Goal: Purchase product/service

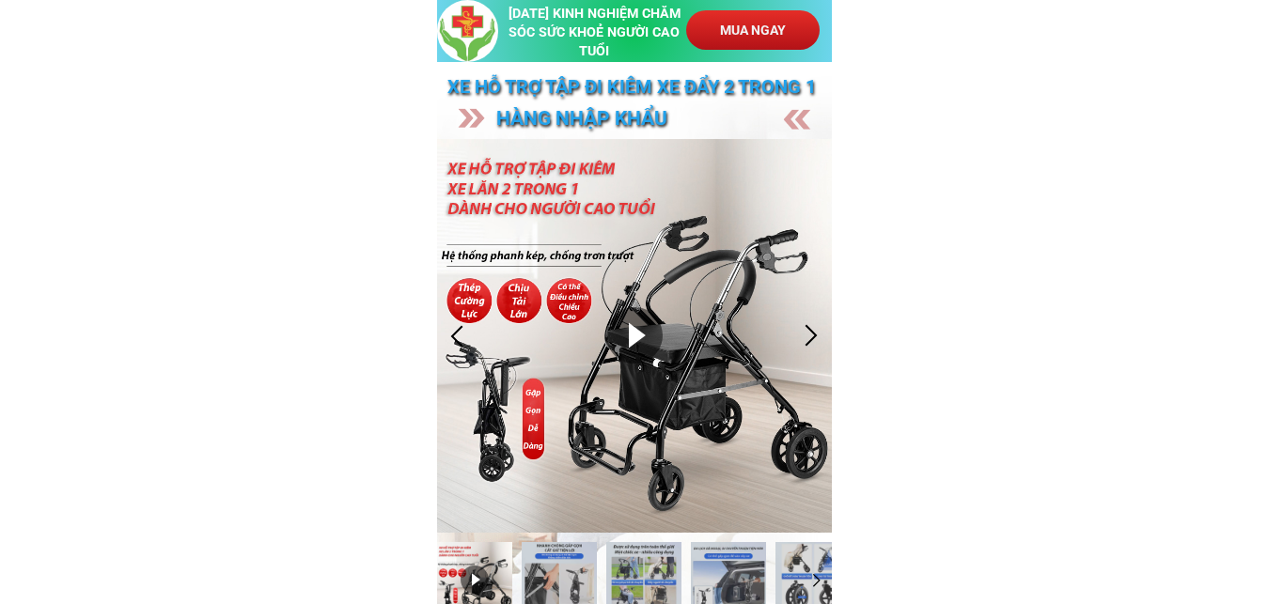
click at [635, 340] on div at bounding box center [634, 336] width 395 height 395
click at [637, 334] on div at bounding box center [634, 335] width 56 height 56
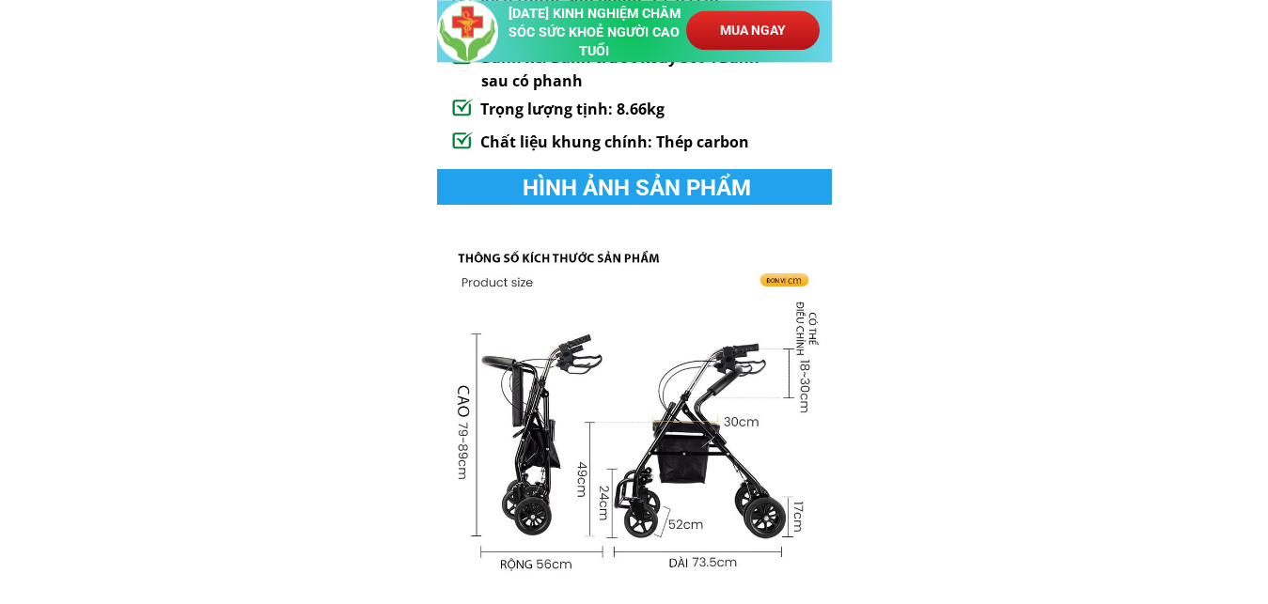
scroll to position [1534, 0]
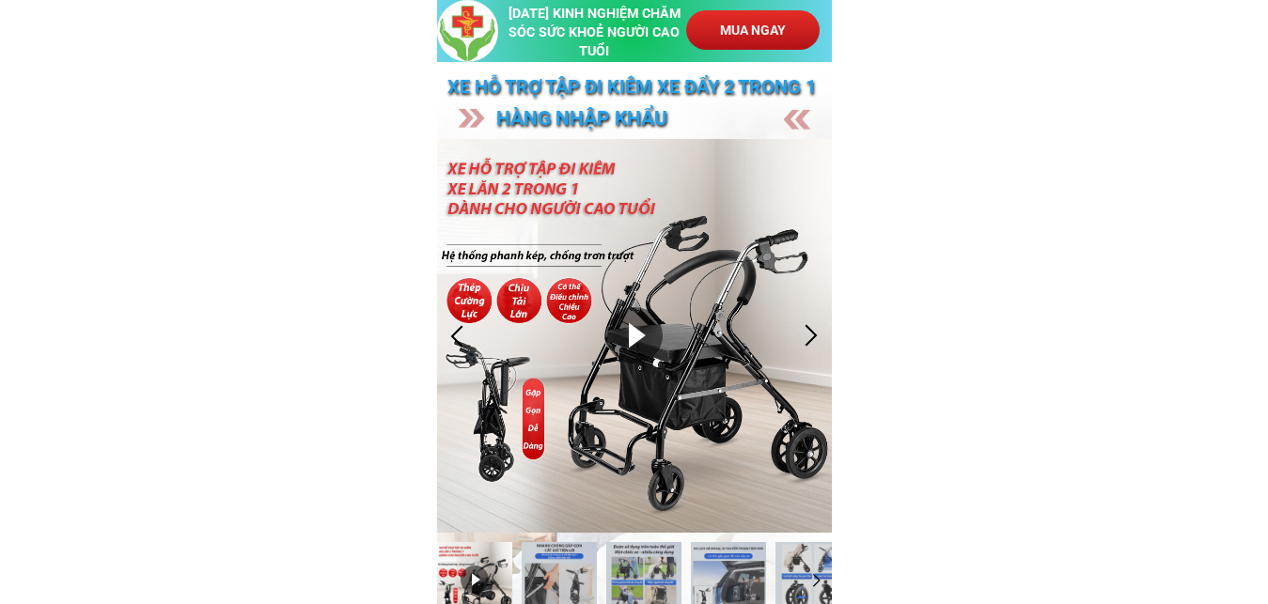
scroll to position [96, 0]
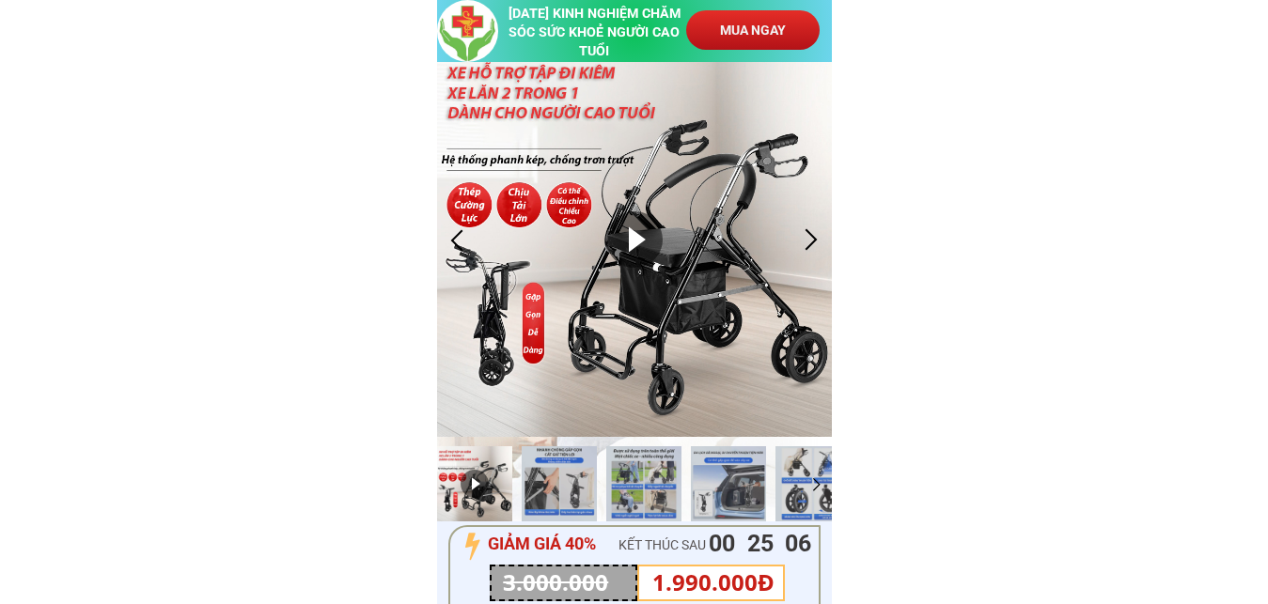
click at [822, 236] on div at bounding box center [811, 240] width 31 height 31
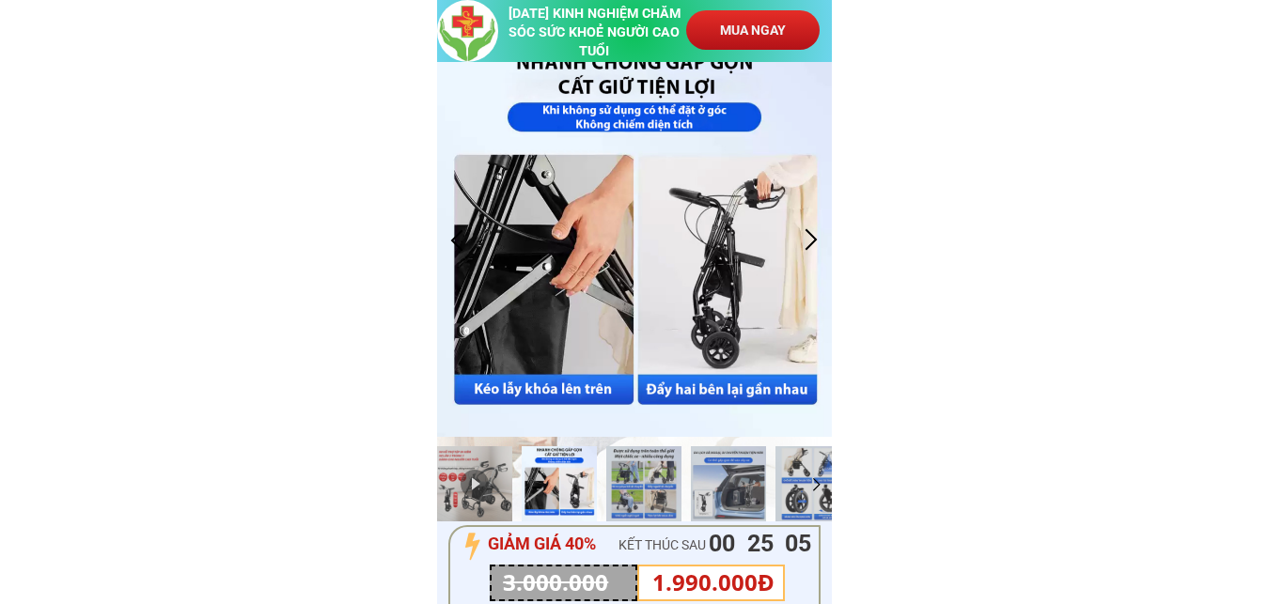
click at [822, 238] on div at bounding box center [811, 240] width 31 height 31
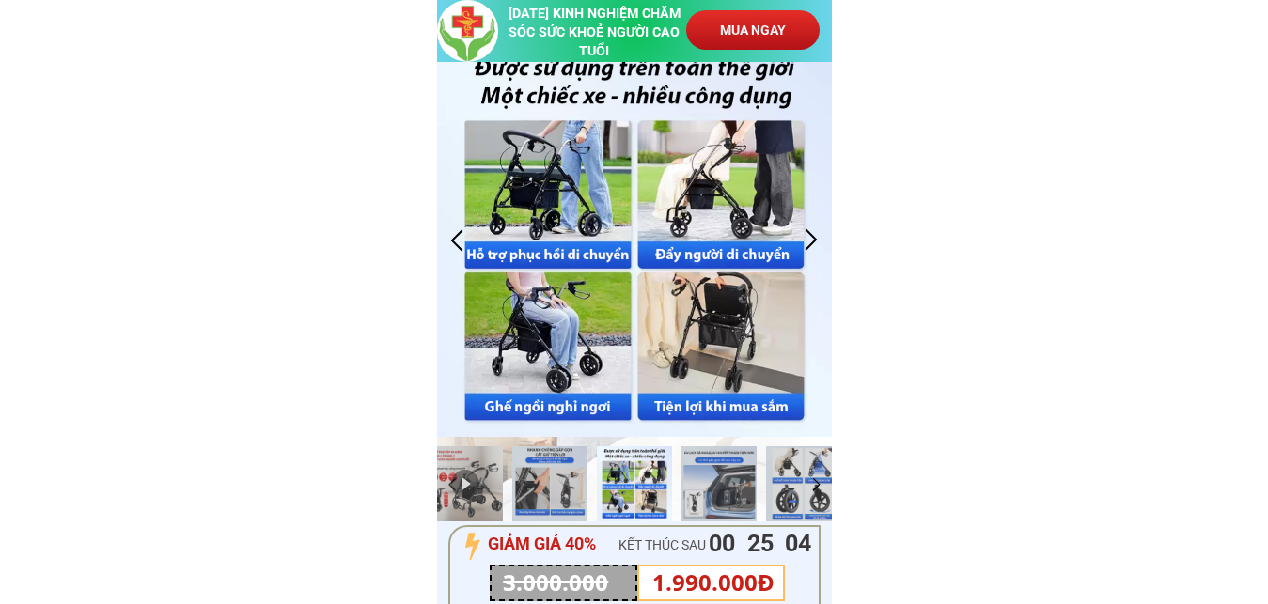
click at [822, 241] on div at bounding box center [811, 240] width 31 height 31
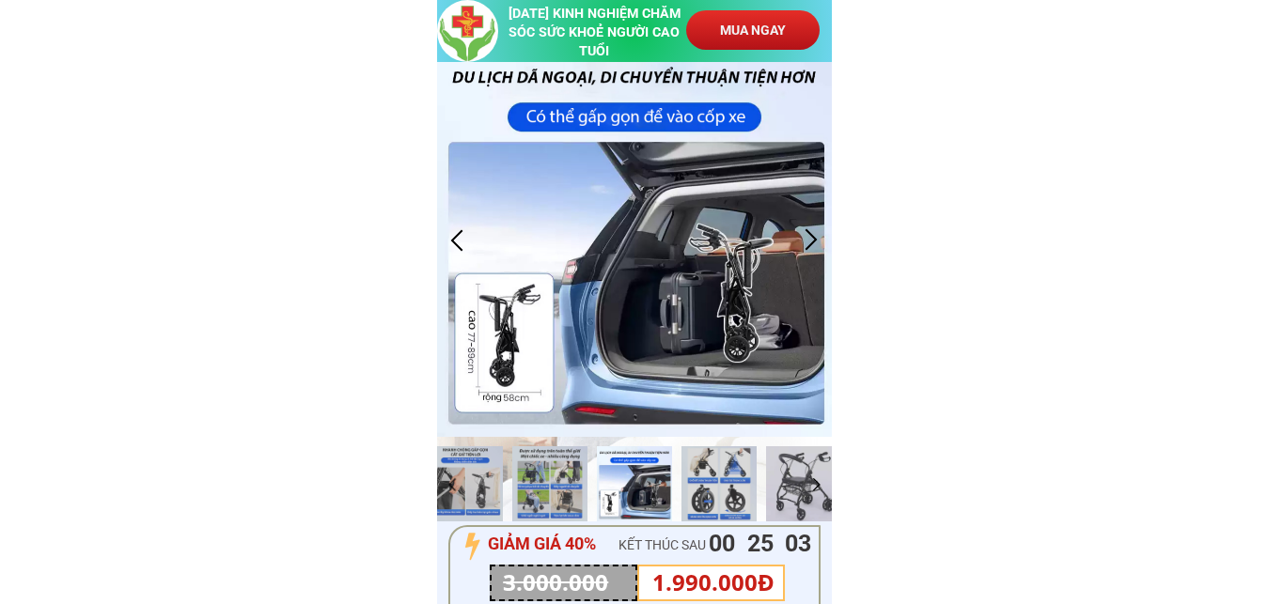
click at [822, 241] on div at bounding box center [811, 240] width 31 height 31
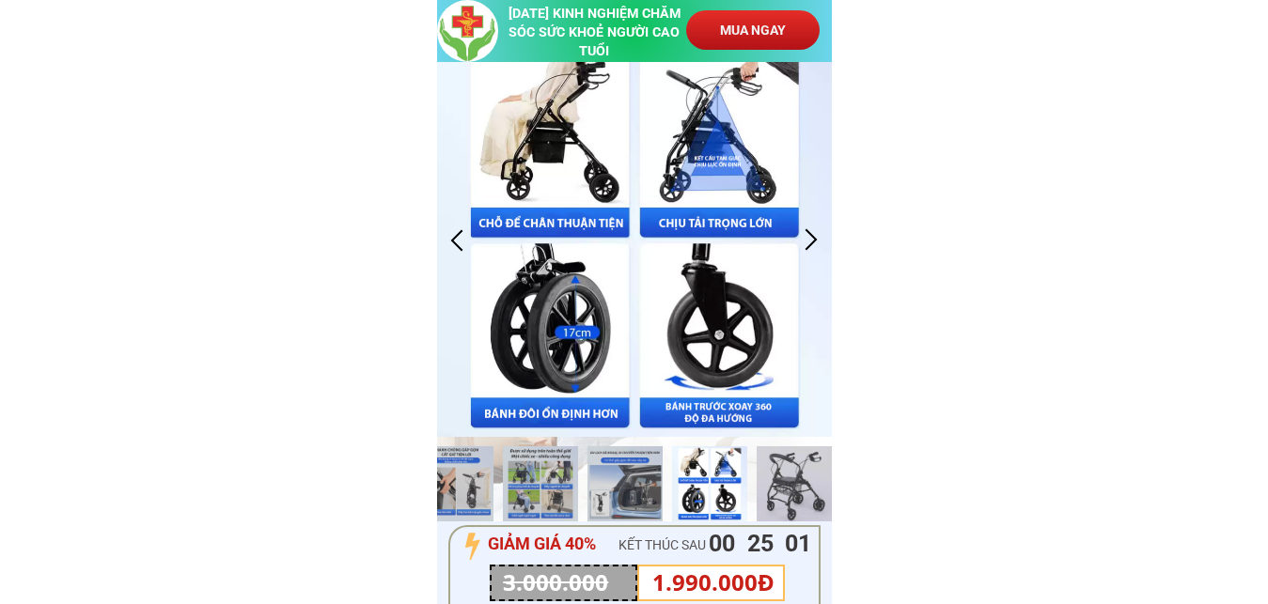
click at [806, 241] on div at bounding box center [811, 240] width 31 height 31
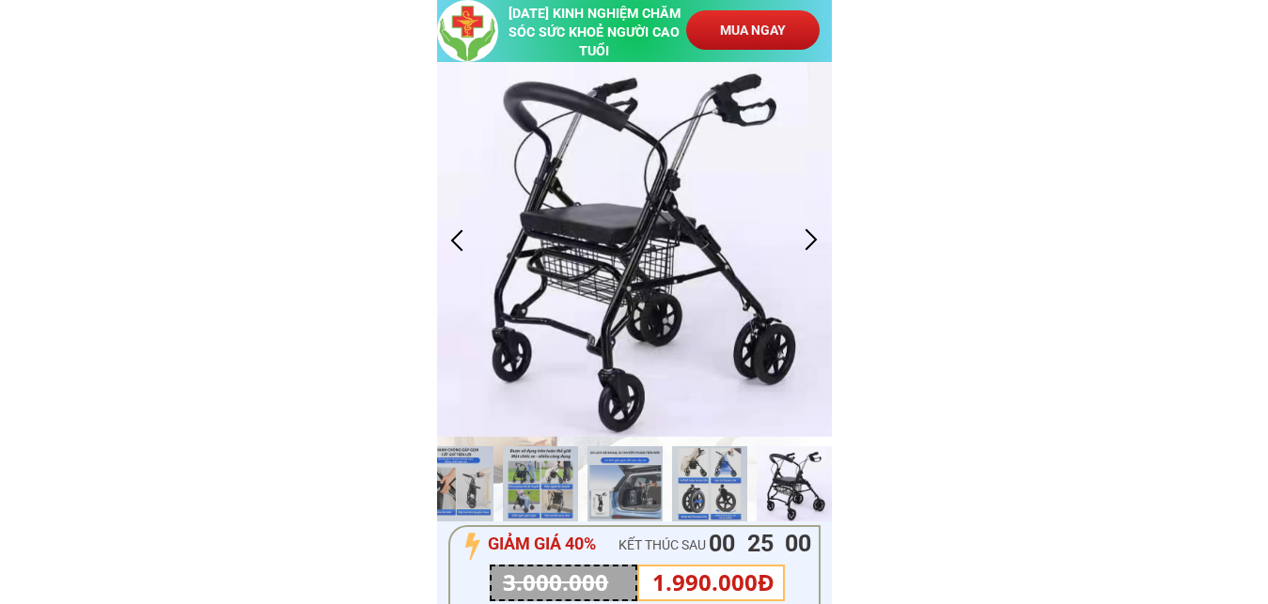
click at [806, 241] on div at bounding box center [811, 240] width 31 height 31
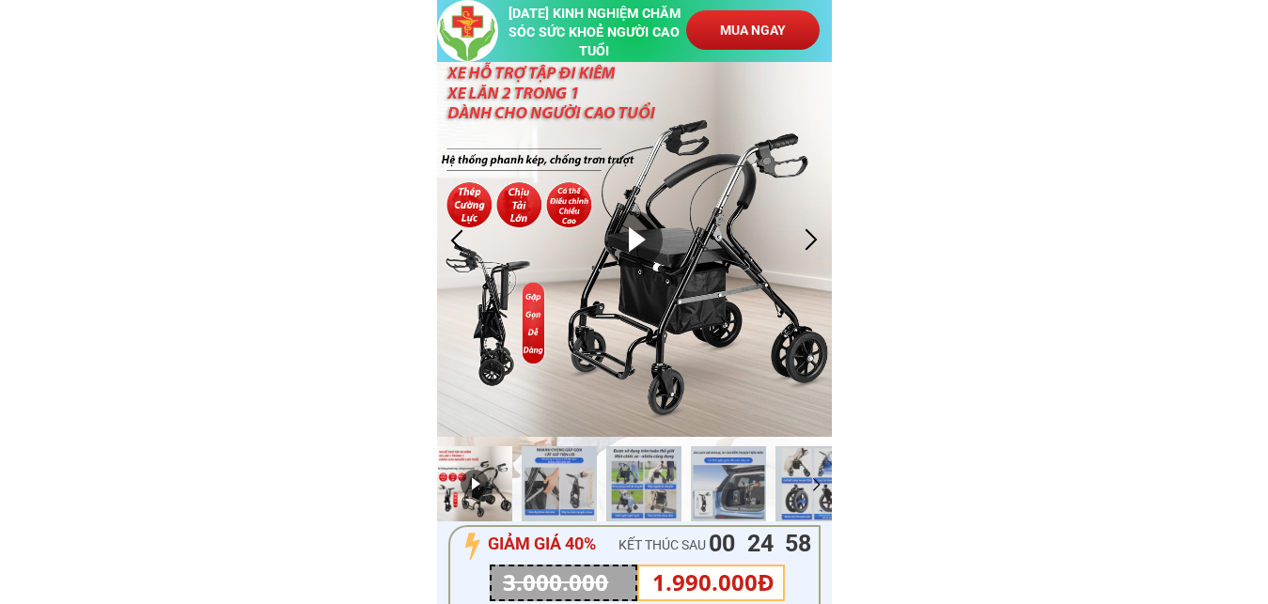
click at [806, 241] on div at bounding box center [811, 240] width 31 height 31
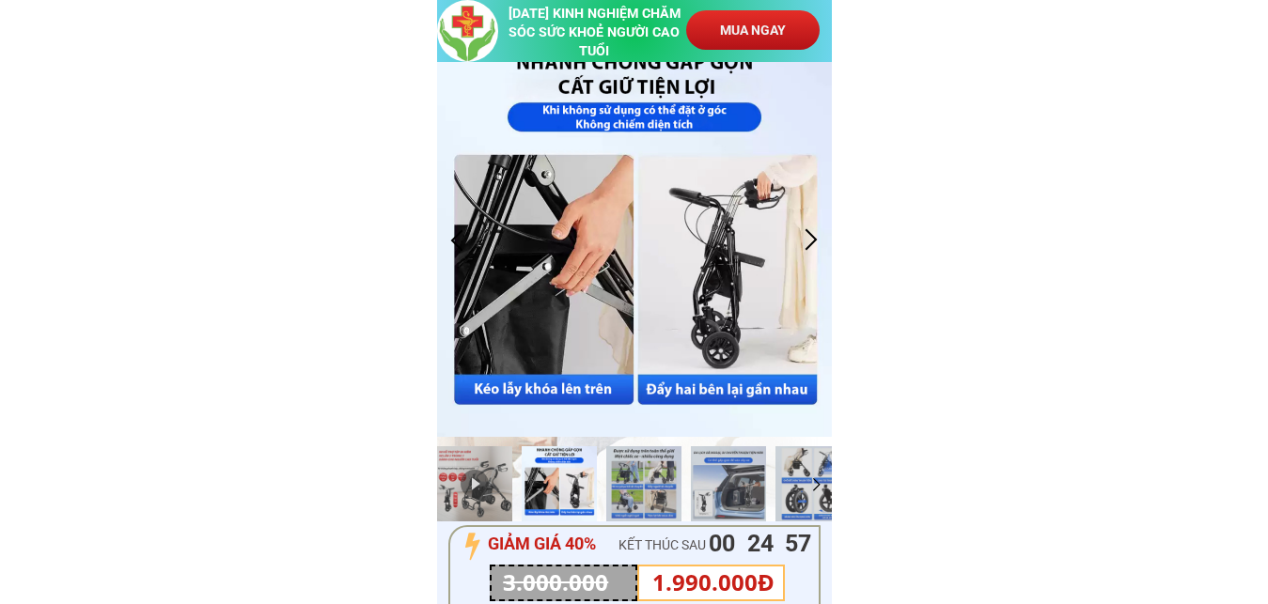
click at [806, 241] on div at bounding box center [811, 240] width 31 height 31
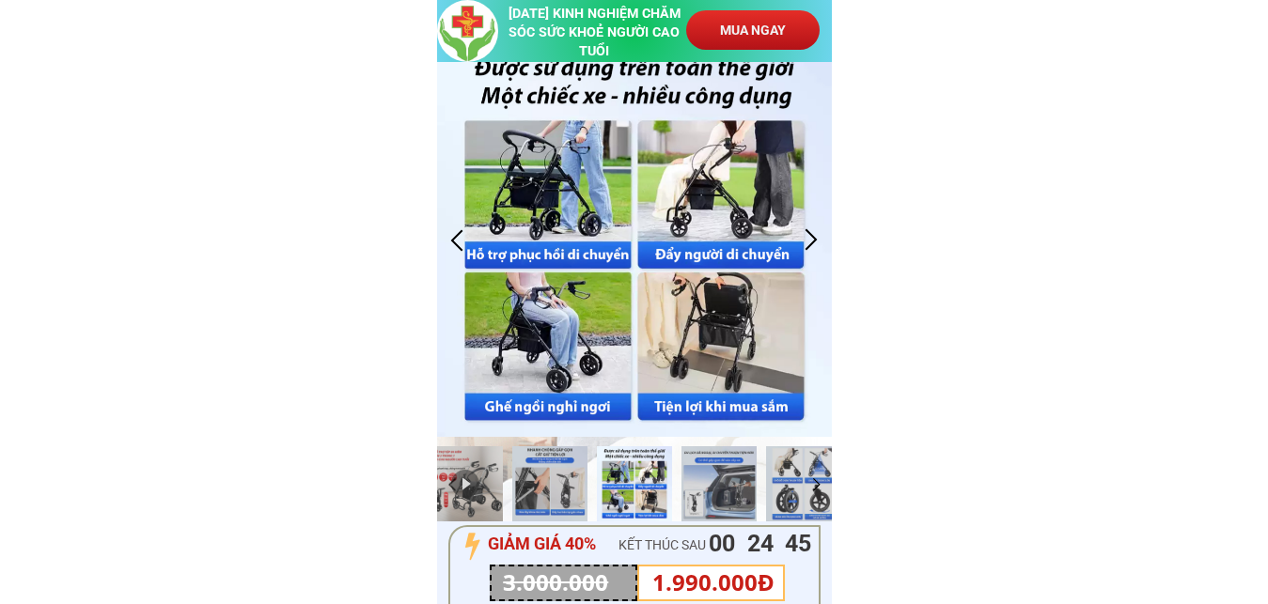
click at [818, 243] on div at bounding box center [811, 240] width 31 height 31
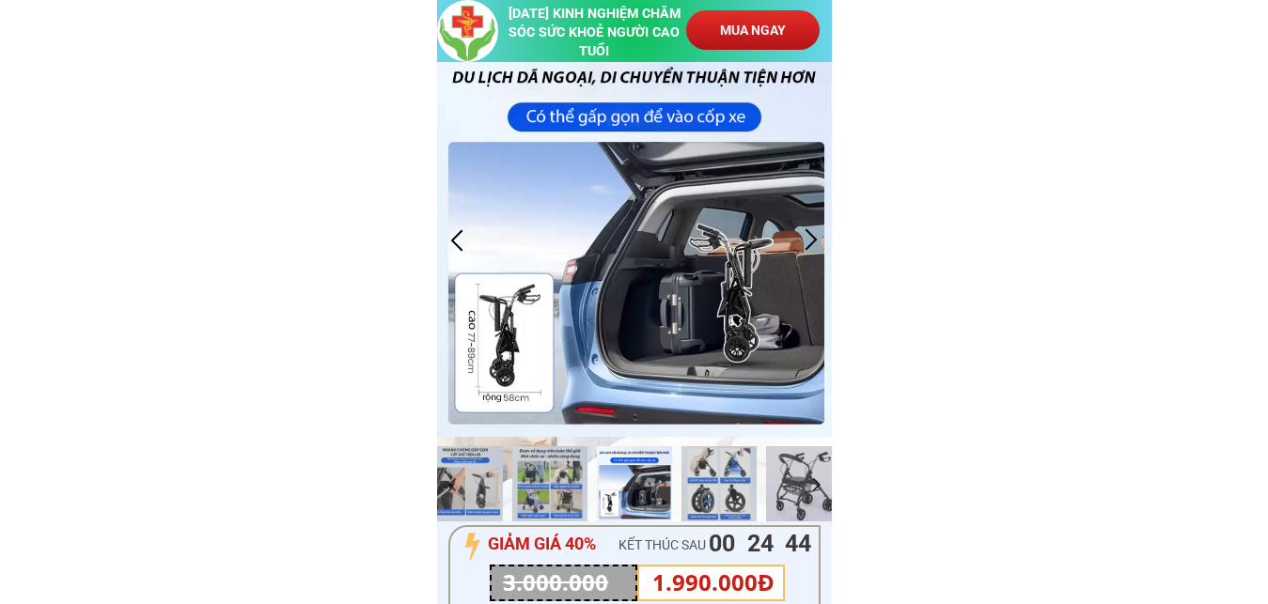
click at [818, 243] on div at bounding box center [811, 240] width 31 height 31
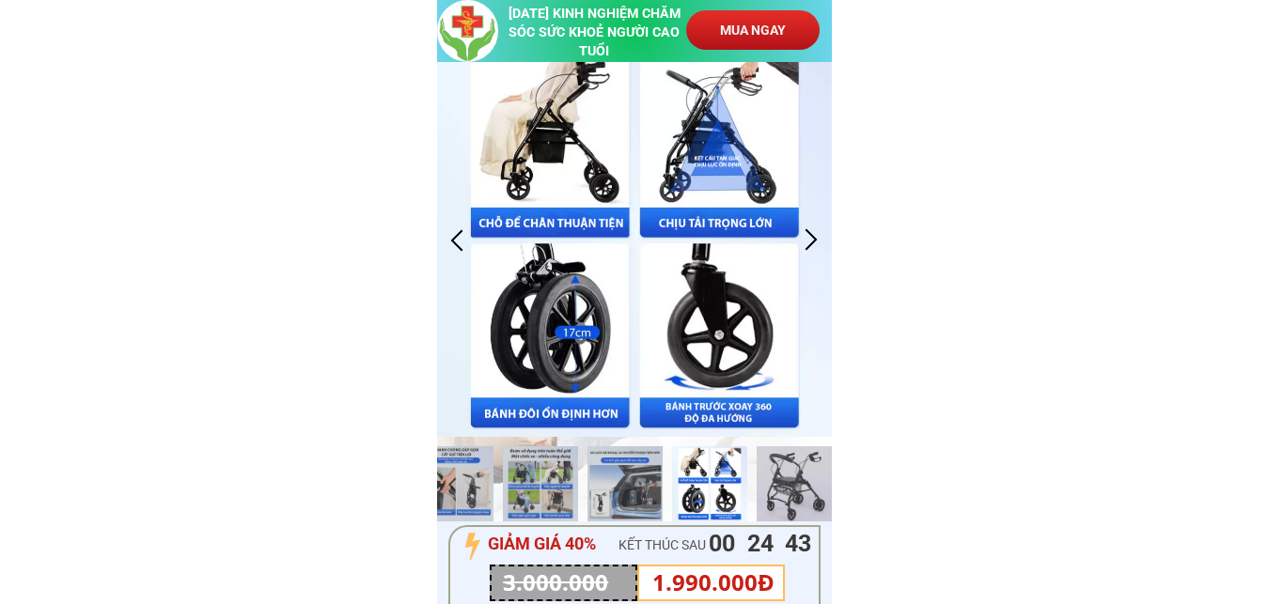
click at [818, 243] on div at bounding box center [811, 240] width 31 height 31
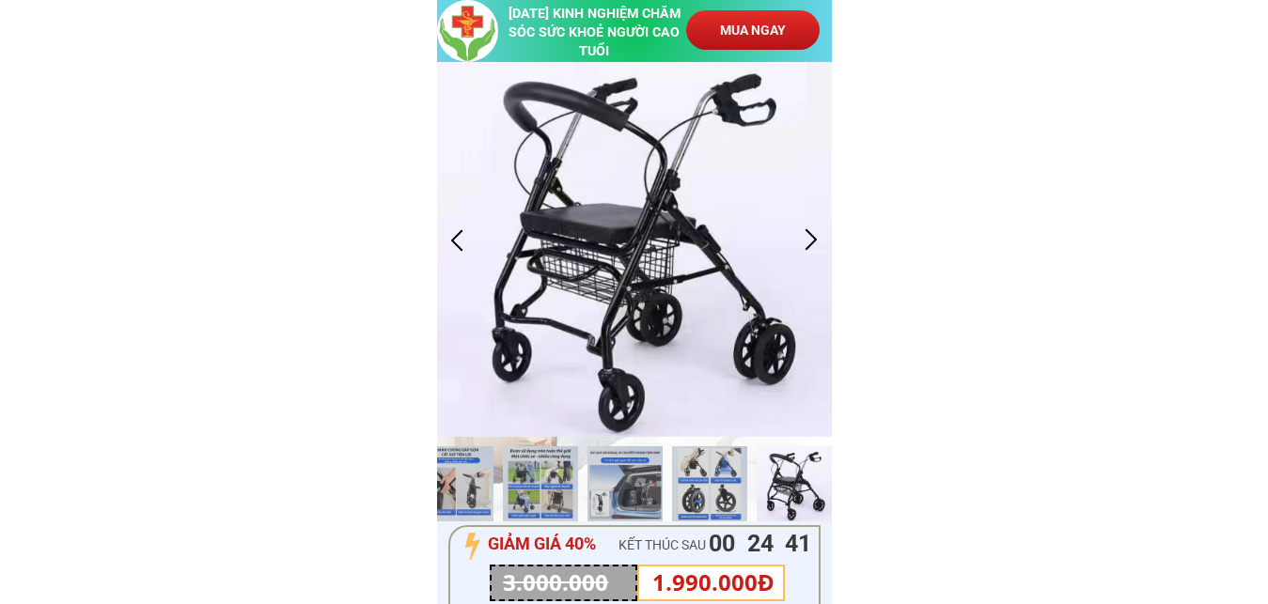
click at [818, 243] on div at bounding box center [811, 240] width 31 height 31
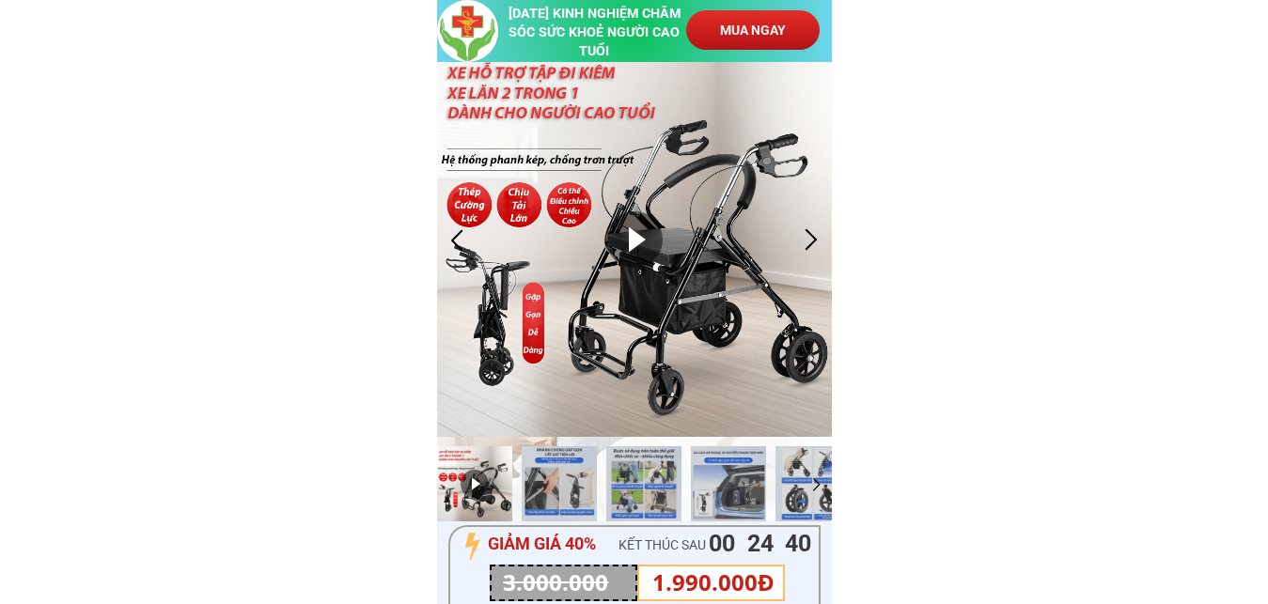
click at [818, 243] on div at bounding box center [811, 240] width 31 height 31
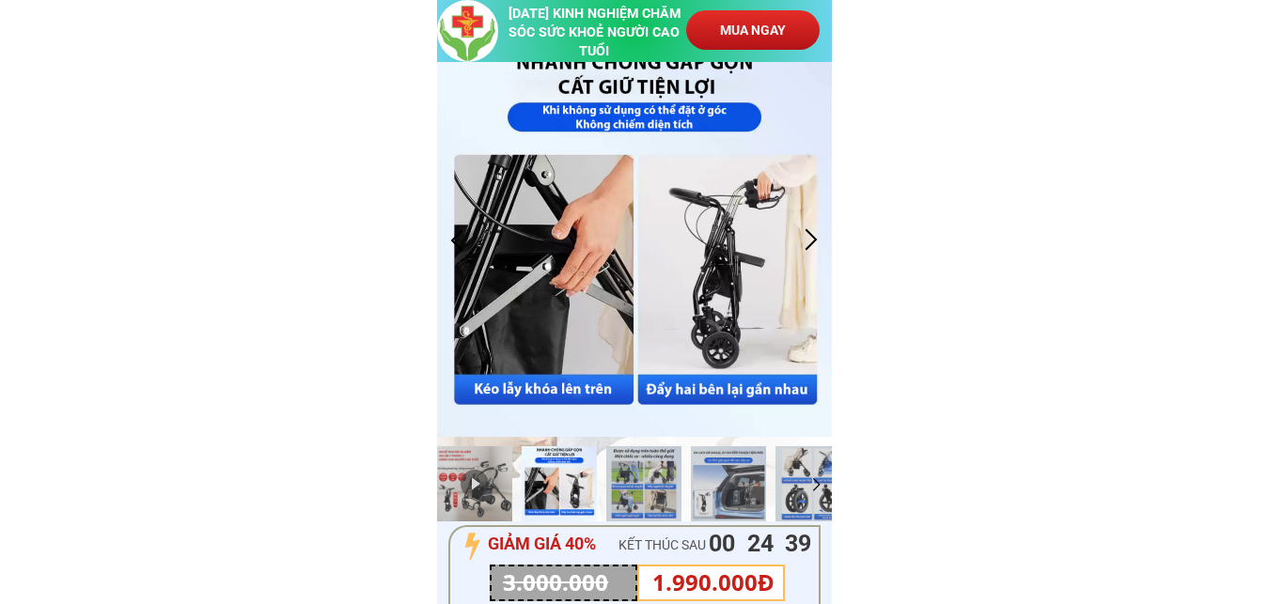
click at [818, 243] on div at bounding box center [811, 240] width 31 height 31
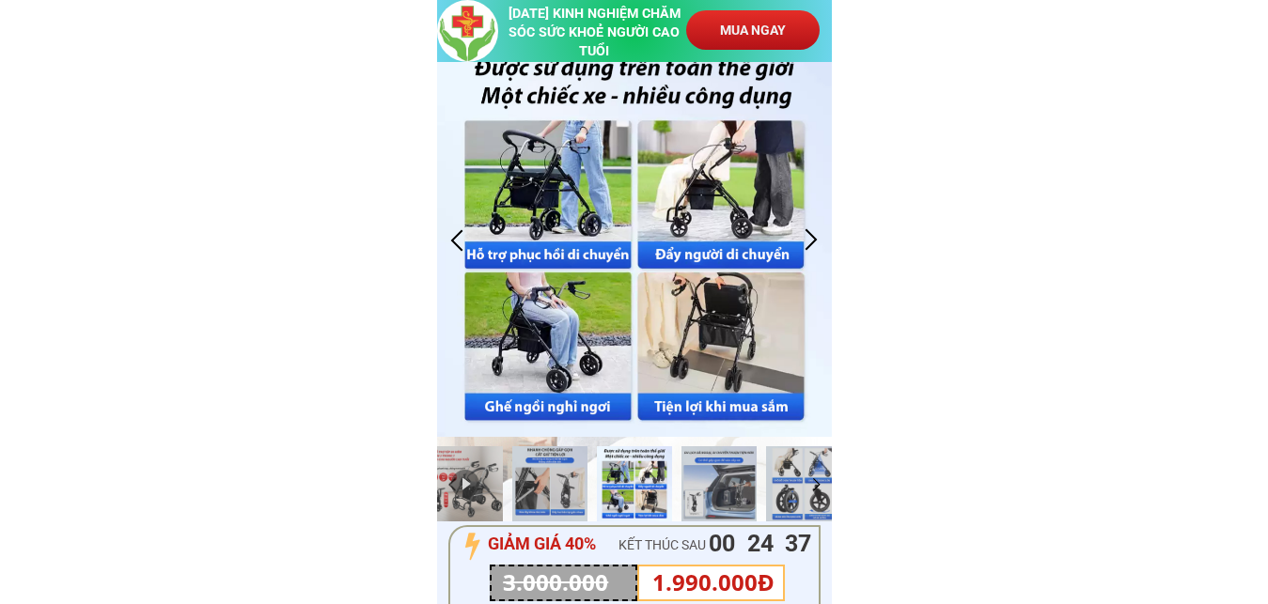
click at [818, 243] on div at bounding box center [811, 240] width 31 height 31
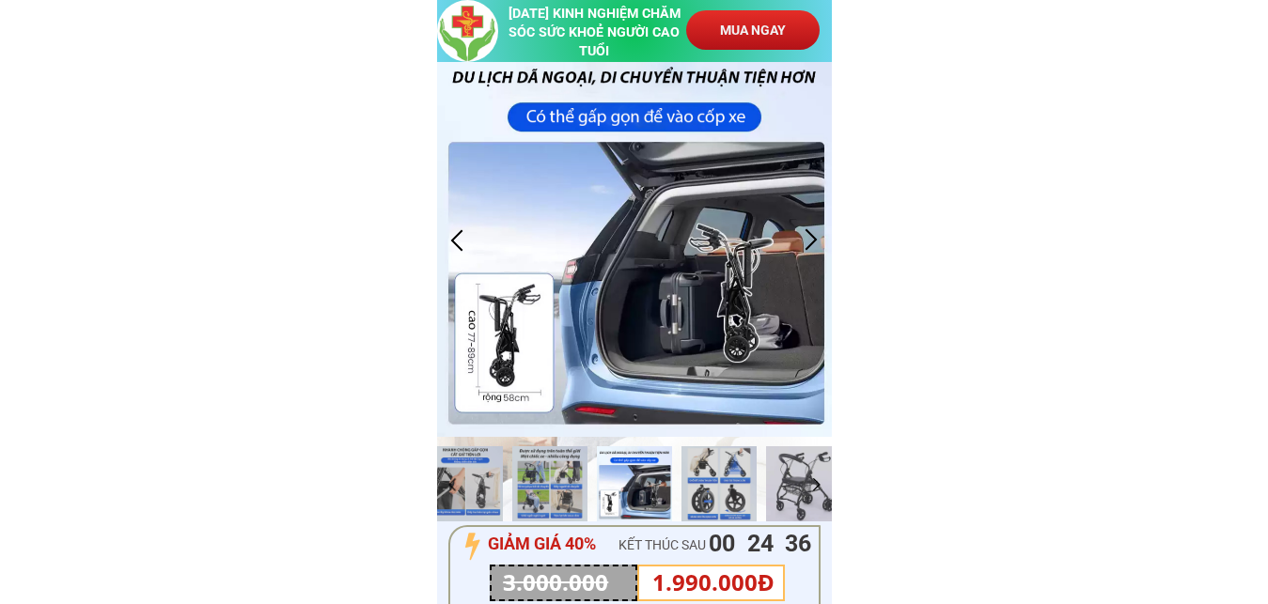
click at [819, 243] on div at bounding box center [811, 240] width 31 height 31
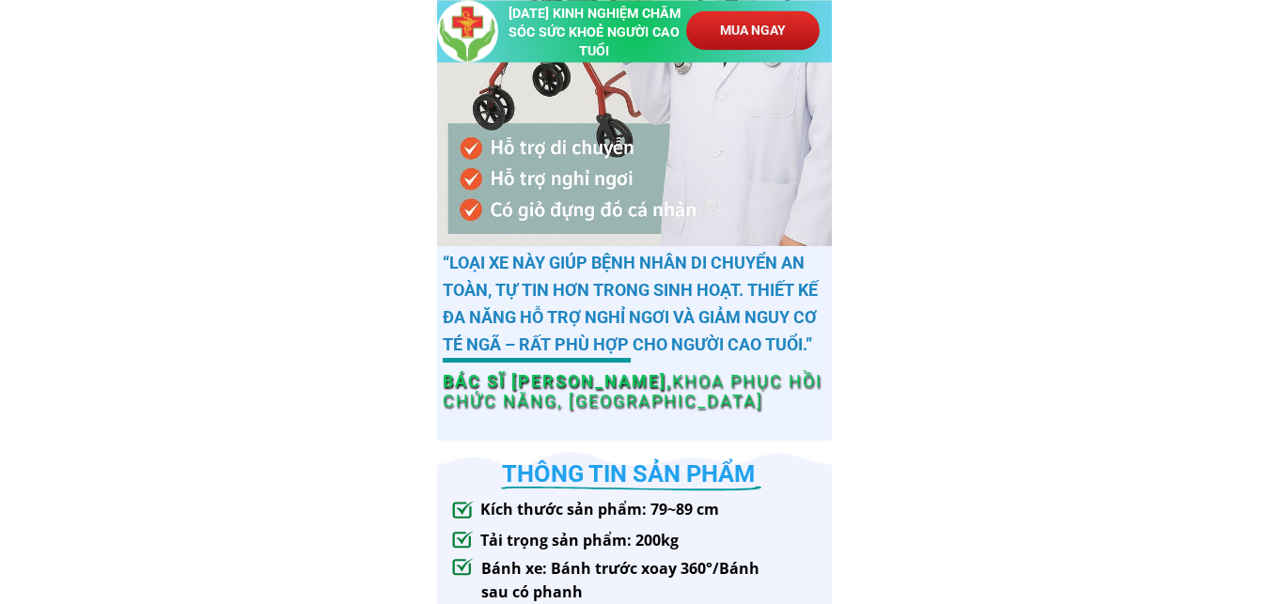
scroll to position [1151, 0]
